Goal: Find specific page/section: Find specific page/section

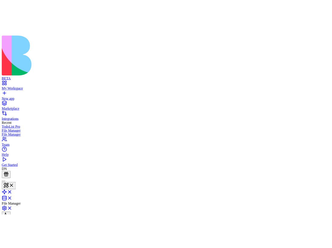
scroll to position [74, 0]
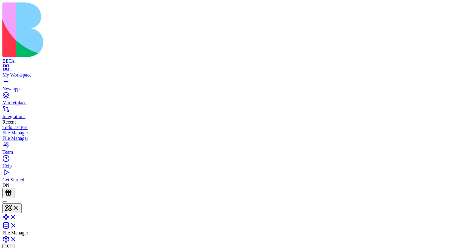
click at [334, 198] on header "File Manager Invite & Share" at bounding box center [227, 231] width 450 height 66
click at [435, 198] on header "File Manager Invite & Share Admin" at bounding box center [227, 231] width 450 height 66
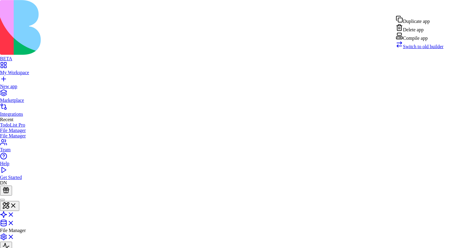
drag, startPoint x: 423, startPoint y: 48, endPoint x: 428, endPoint y: 41, distance: 8.8
click at [428, 41] on div "Compile app Switch to old builder" at bounding box center [420, 40] width 48 height 17
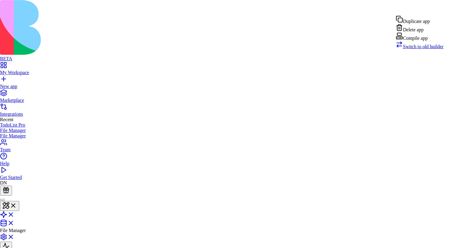
click at [416, 41] on div "Compile app" at bounding box center [420, 36] width 48 height 8
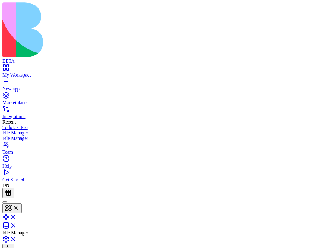
click at [195, 198] on header "File Manager Invite & Share" at bounding box center [165, 231] width 327 height 66
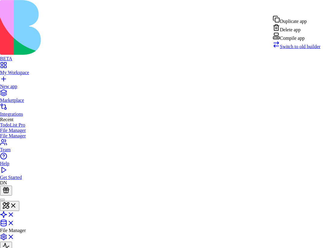
click at [299, 41] on div "Compile app" at bounding box center [296, 36] width 48 height 8
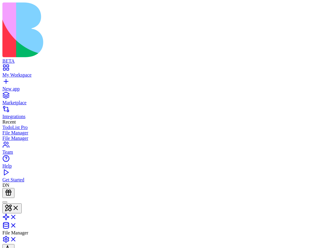
click at [212, 198] on header "File Manager Invite & Share" at bounding box center [165, 231] width 327 height 66
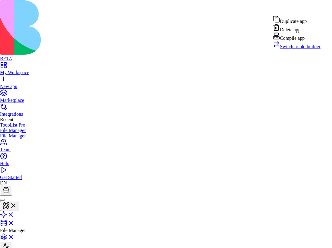
click at [300, 41] on div "Compile app" at bounding box center [296, 36] width 48 height 8
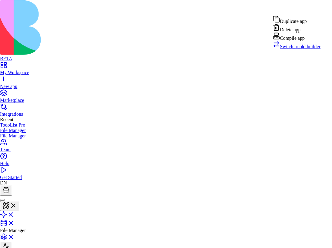
click at [294, 41] on div "Compile app" at bounding box center [296, 36] width 48 height 8
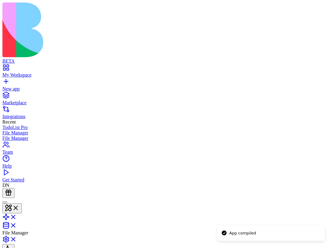
click at [176, 198] on header "File Manager Invite & Share Admin" at bounding box center [165, 231] width 327 height 66
click at [314, 198] on header "File Manager Invite & Share Admin" at bounding box center [165, 231] width 327 height 66
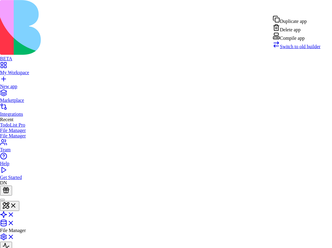
click at [292, 41] on div "Compile app" at bounding box center [296, 36] width 48 height 8
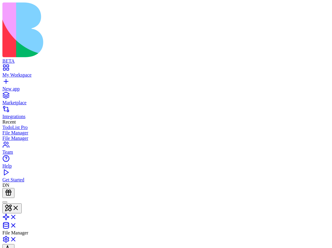
drag, startPoint x: 104, startPoint y: 371, endPoint x: 104, endPoint y: 365, distance: 6.0
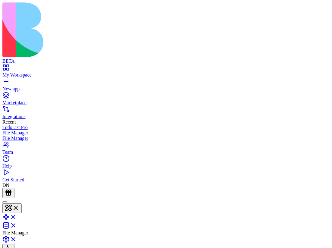
drag, startPoint x: 139, startPoint y: 380, endPoint x: 139, endPoint y: 360, distance: 20.2
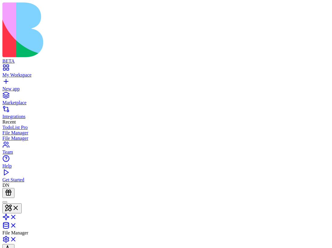
click at [23, 247] on icon at bounding box center [20, 250] width 6 height 6
drag, startPoint x: 114, startPoint y: 380, endPoint x: 115, endPoint y: 362, distance: 18.1
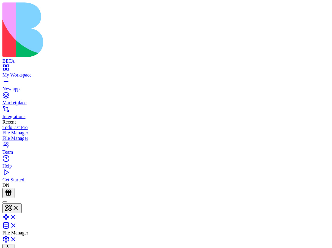
drag, startPoint x: 114, startPoint y: 386, endPoint x: 119, endPoint y: 373, distance: 13.5
click at [23, 247] on icon at bounding box center [20, 250] width 6 height 6
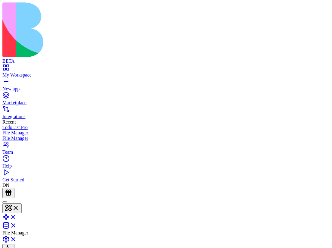
click at [116, 198] on header "File Manager Invite & Share Admin" at bounding box center [165, 231] width 327 height 66
